Goal: Task Accomplishment & Management: Use online tool/utility

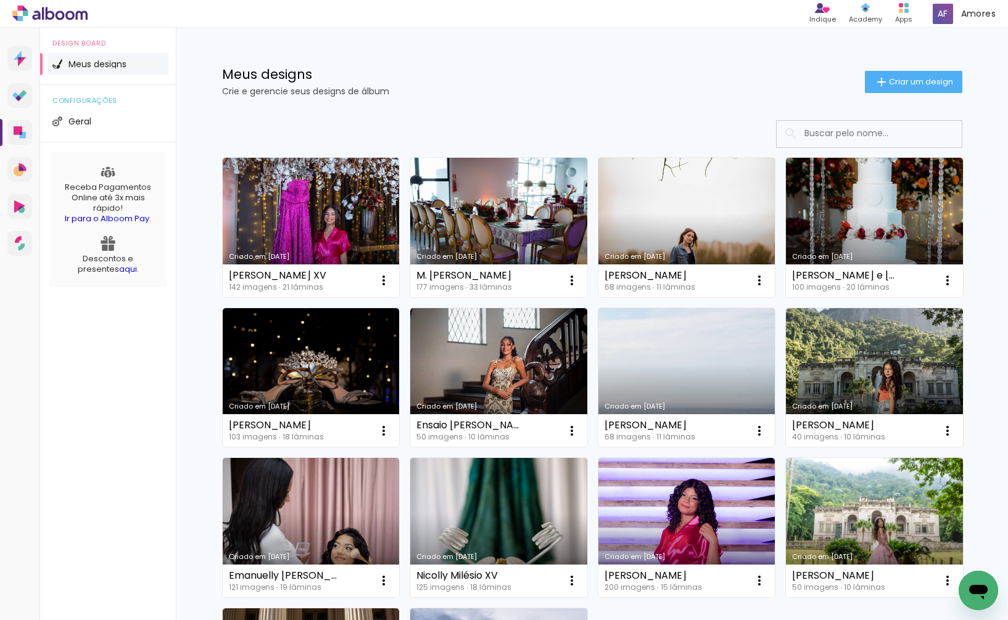
click at [329, 249] on link "Criado em [DATE]" at bounding box center [311, 227] width 177 height 139
